Goal: Task Accomplishment & Management: Manage account settings

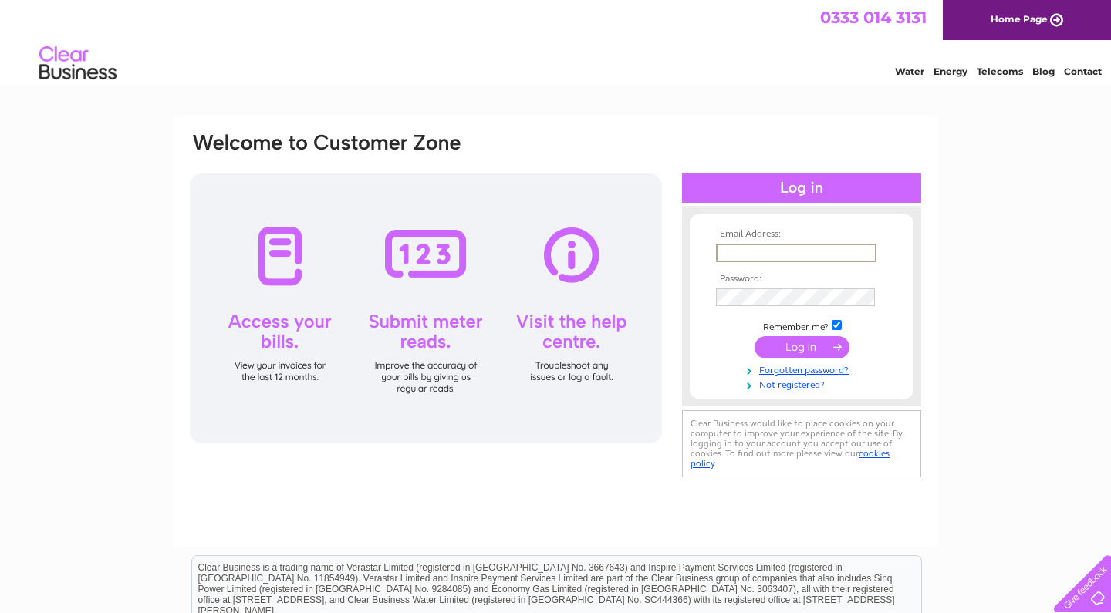
type input "info@zolasbakery.com"
click at [802, 346] on input "submit" at bounding box center [802, 347] width 95 height 22
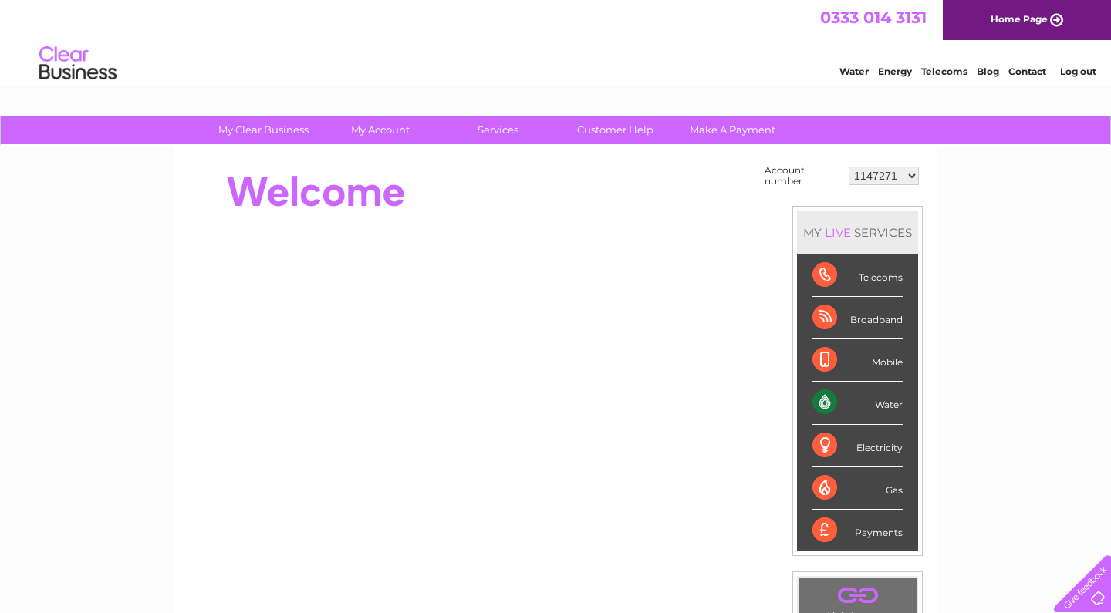
click at [816, 402] on div "Water" at bounding box center [858, 403] width 90 height 42
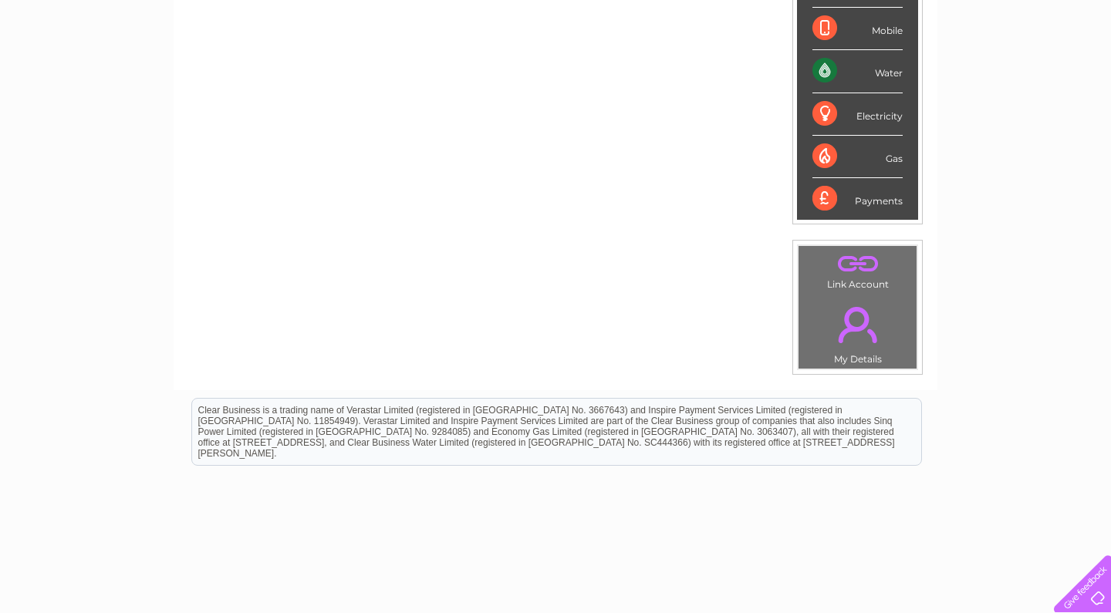
scroll to position [333, 0]
click at [846, 326] on link "." at bounding box center [858, 324] width 110 height 54
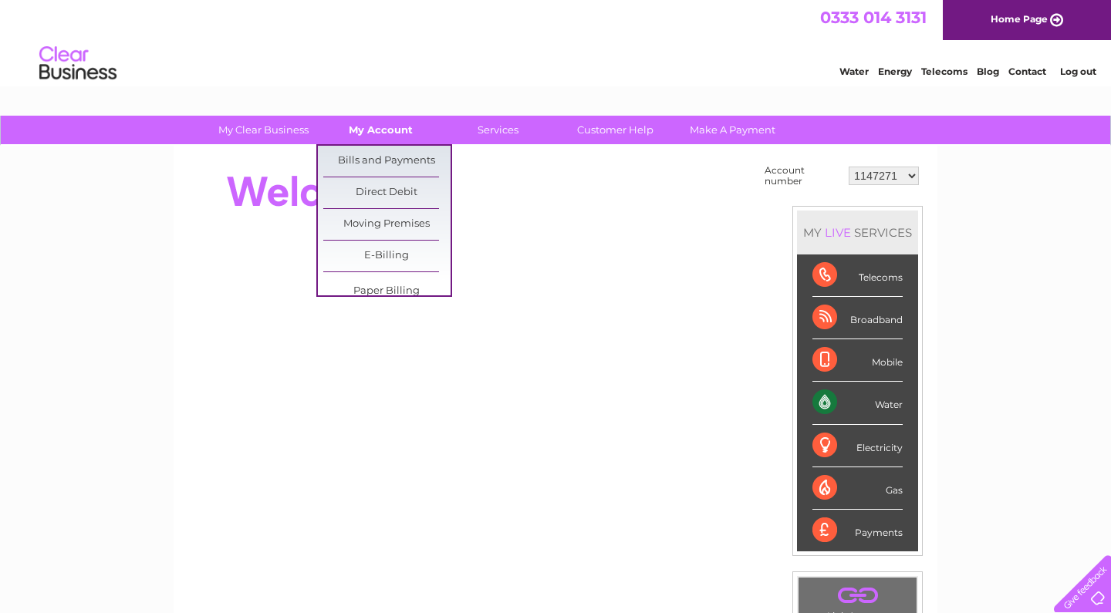
click at [377, 137] on link "My Account" at bounding box center [380, 130] width 127 height 29
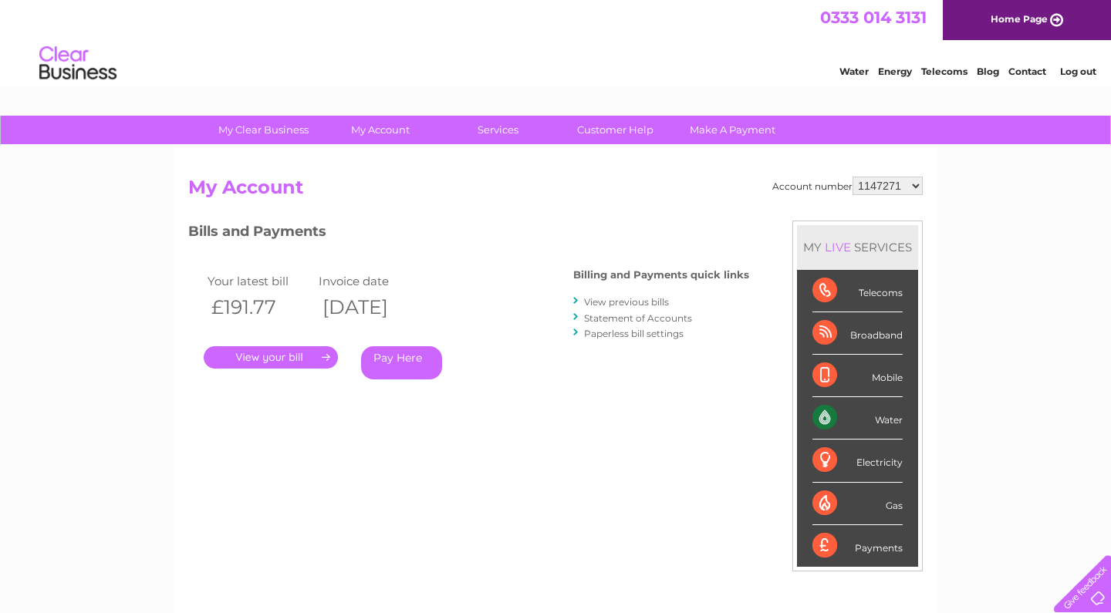
click at [288, 356] on link "." at bounding box center [271, 357] width 134 height 22
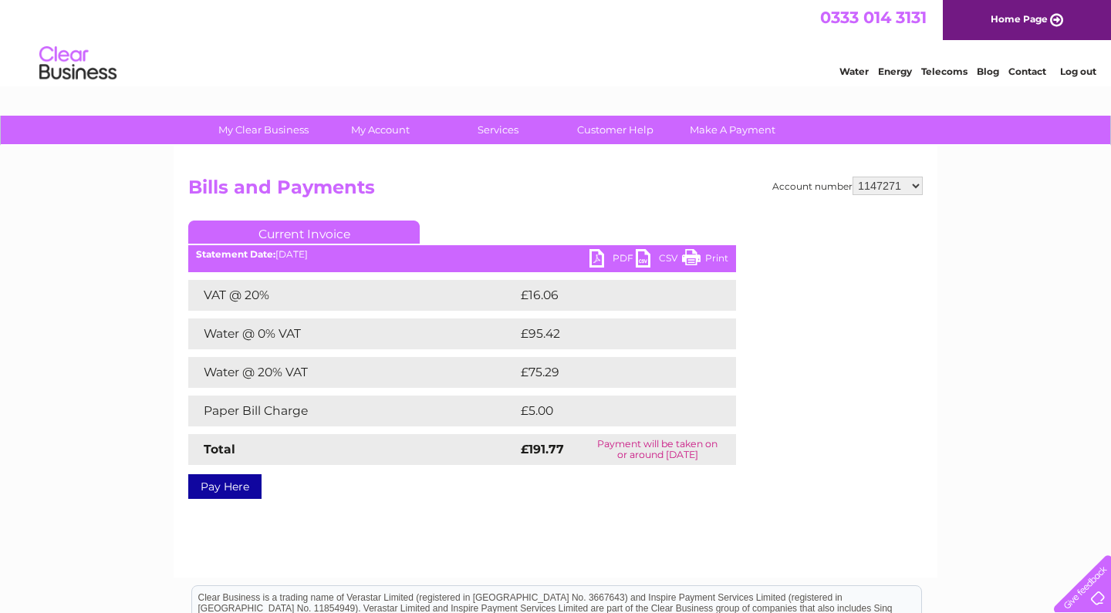
click at [610, 265] on link "PDF" at bounding box center [613, 260] width 46 height 22
click at [623, 130] on link "Customer Help" at bounding box center [615, 130] width 127 height 29
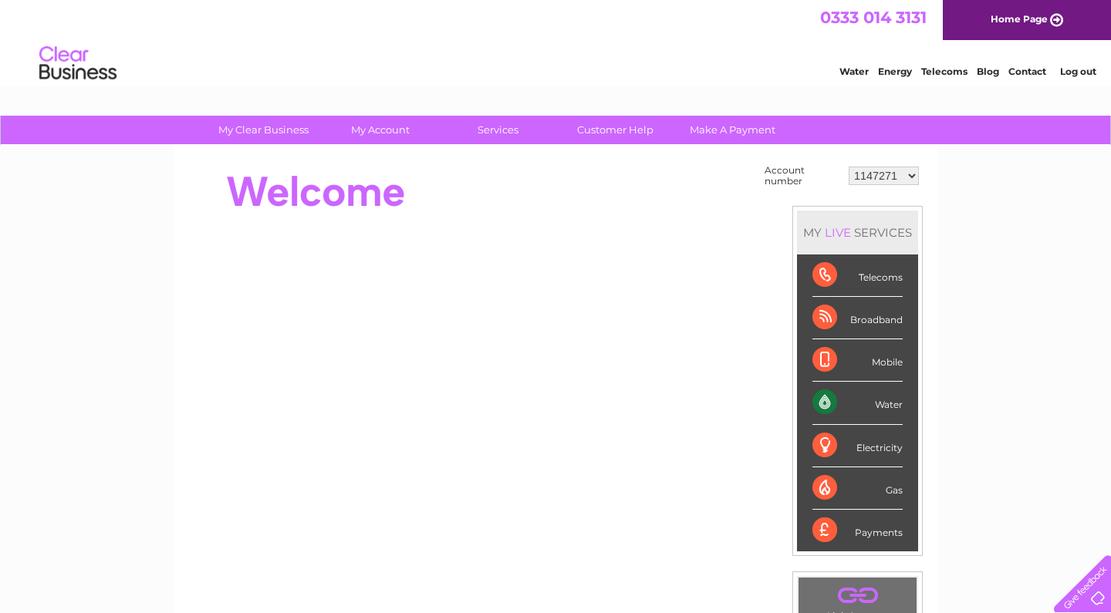
click at [1026, 71] on link "Contact" at bounding box center [1028, 72] width 38 height 12
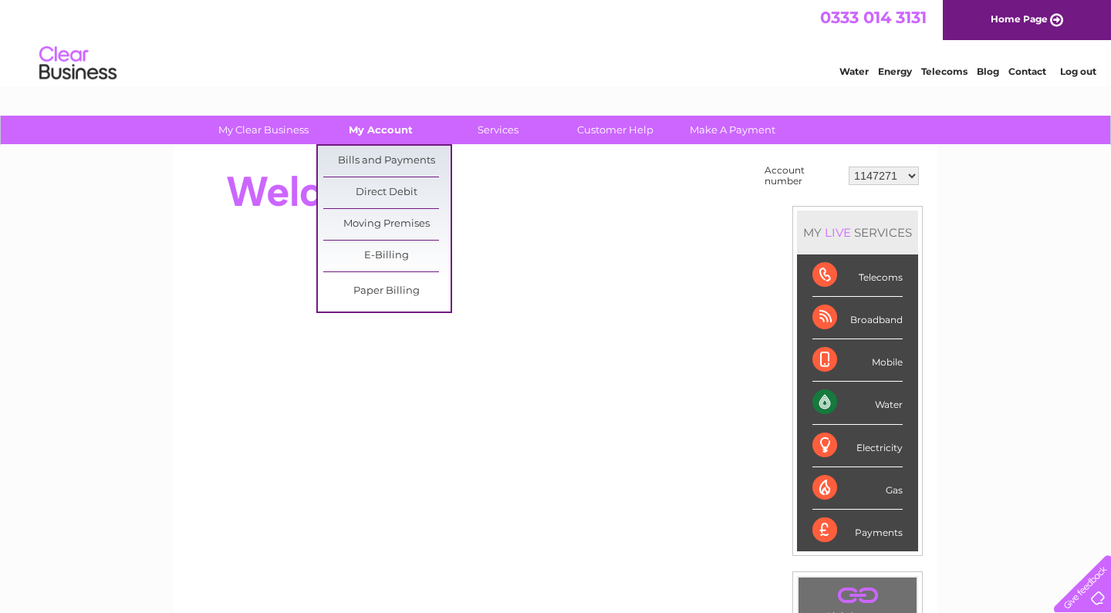
click at [377, 124] on link "My Account" at bounding box center [380, 130] width 127 height 29
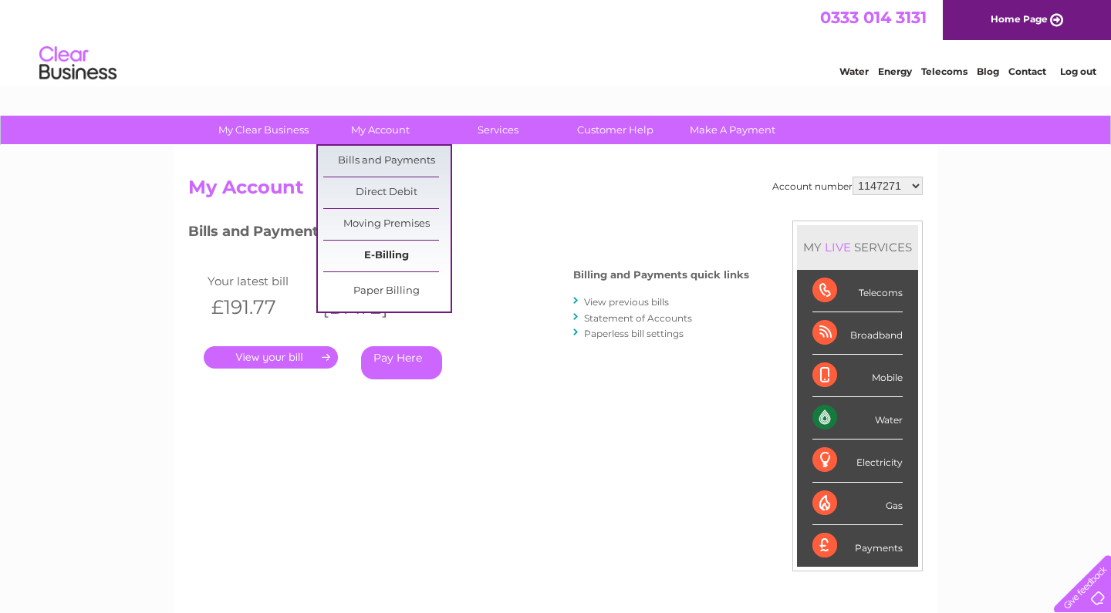
click at [402, 247] on link "E-Billing" at bounding box center [386, 256] width 127 height 31
click at [286, 125] on link "My Clear Business" at bounding box center [263, 130] width 127 height 29
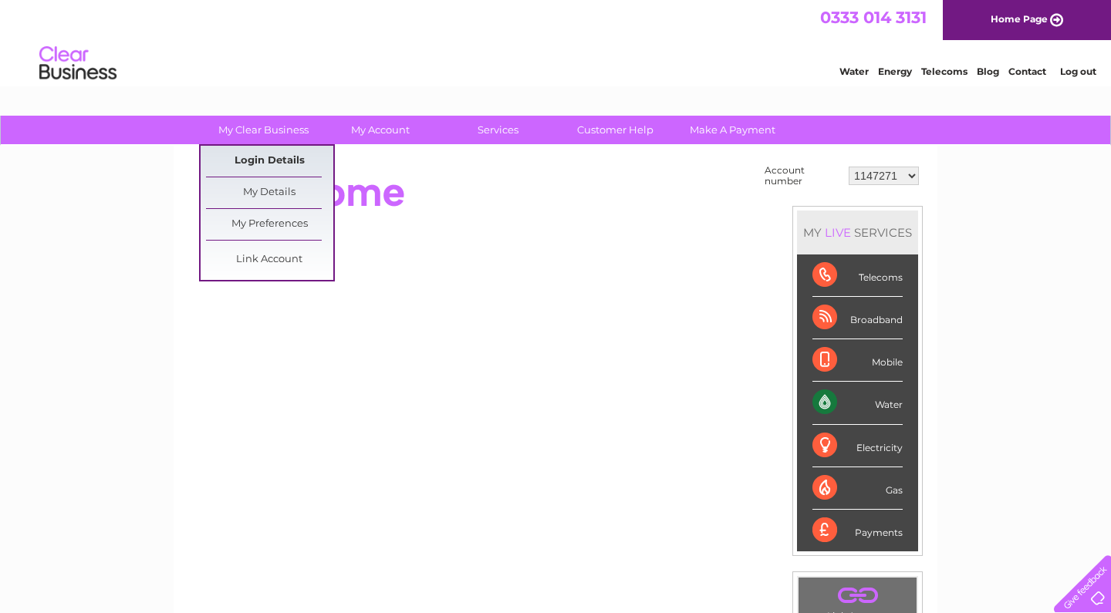
click at [274, 158] on link "Login Details" at bounding box center [269, 161] width 127 height 31
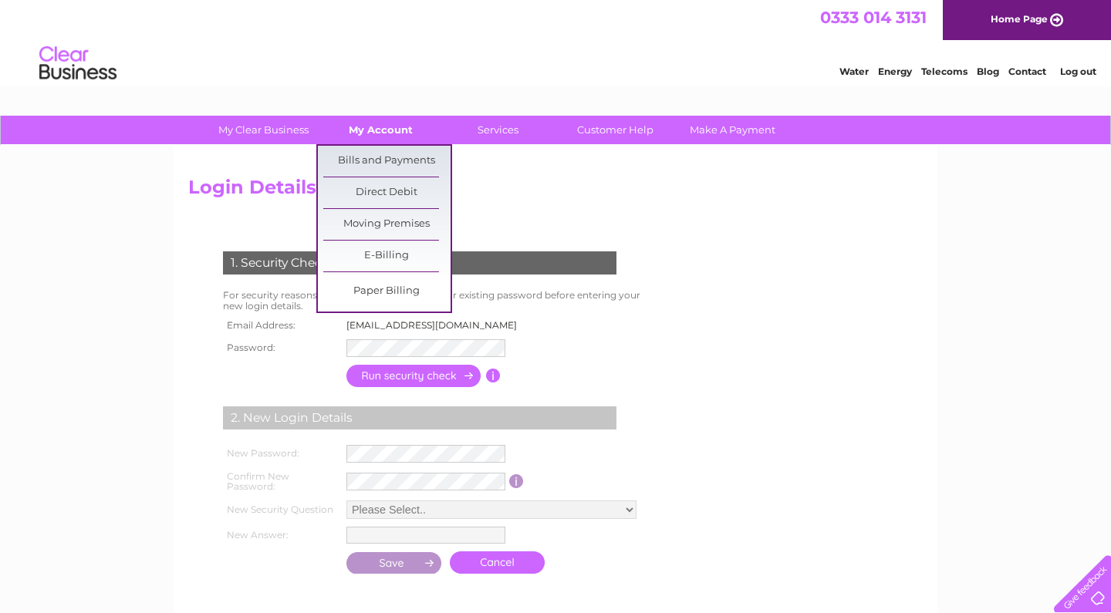
click at [402, 122] on link "My Account" at bounding box center [380, 130] width 127 height 29
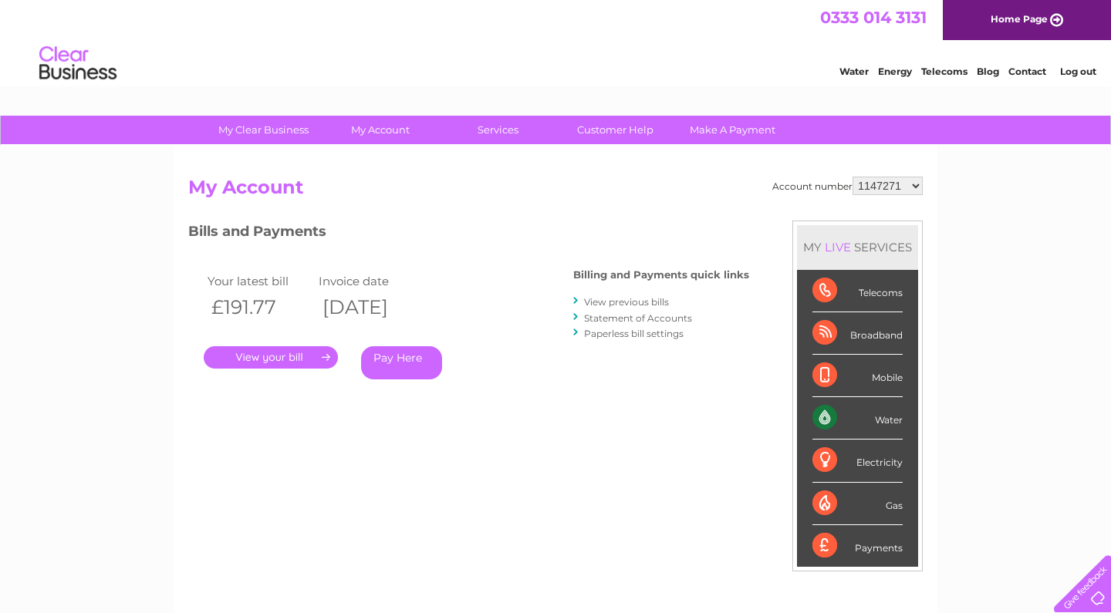
click at [293, 356] on link "." at bounding box center [271, 357] width 134 height 22
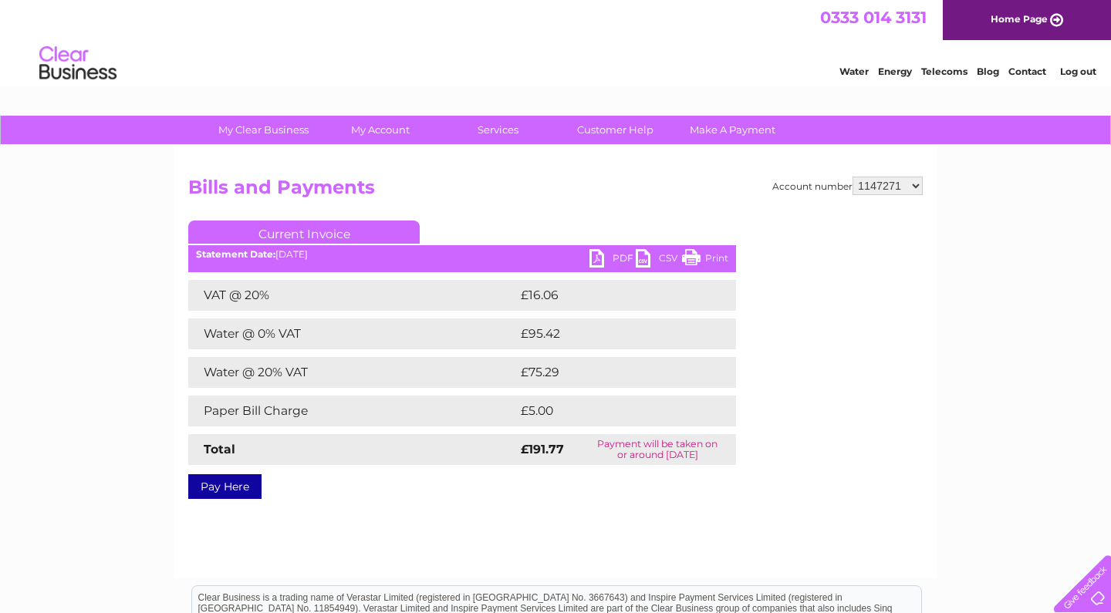
click at [746, 81] on div "Water Energy Telecoms Blog Contact Log out" at bounding box center [555, 65] width 1111 height 50
click at [973, 217] on div "My Clear Business Login Details My Details My Preferences Link Account My Accou…" at bounding box center [555, 479] width 1111 height 726
